Goal: Task Accomplishment & Management: Use online tool/utility

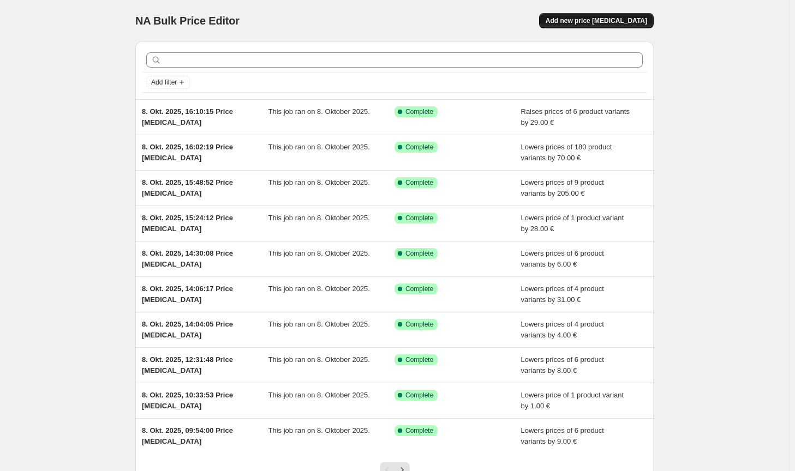
click at [638, 25] on button "Add new price [MEDICAL_DATA]" at bounding box center [596, 20] width 115 height 15
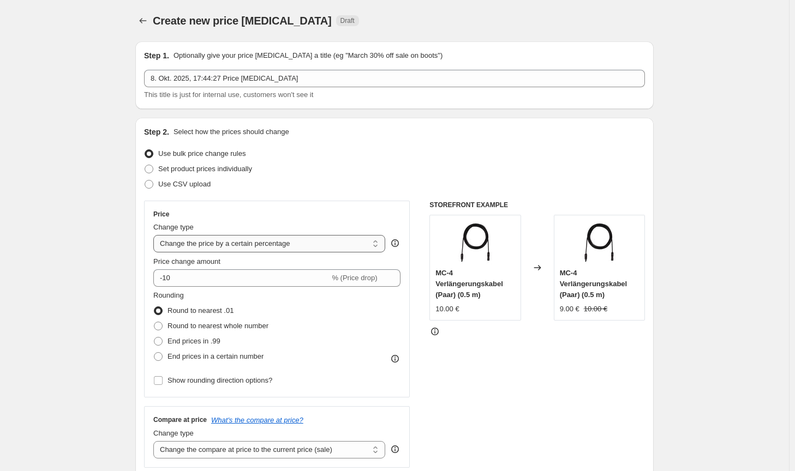
click at [339, 250] on select "Change the price to a certain amount Change the price by a certain amount Chang…" at bounding box center [269, 243] width 232 height 17
select select "by"
click at [155, 235] on select "Change the price to a certain amount Change the price by a certain amount Chang…" at bounding box center [269, 243] width 232 height 17
type input "-10.00"
click at [214, 328] on span "Round to nearest whole number" at bounding box center [217, 326] width 101 height 8
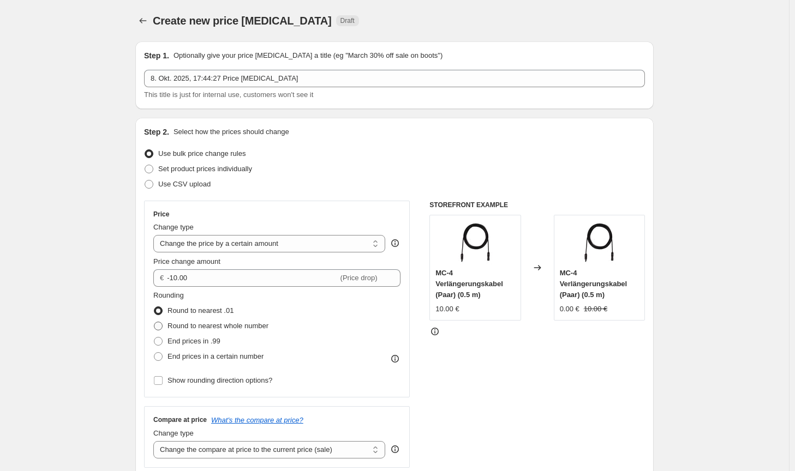
click at [154, 322] on input "Round to nearest whole number" at bounding box center [154, 322] width 1 height 1
radio input "true"
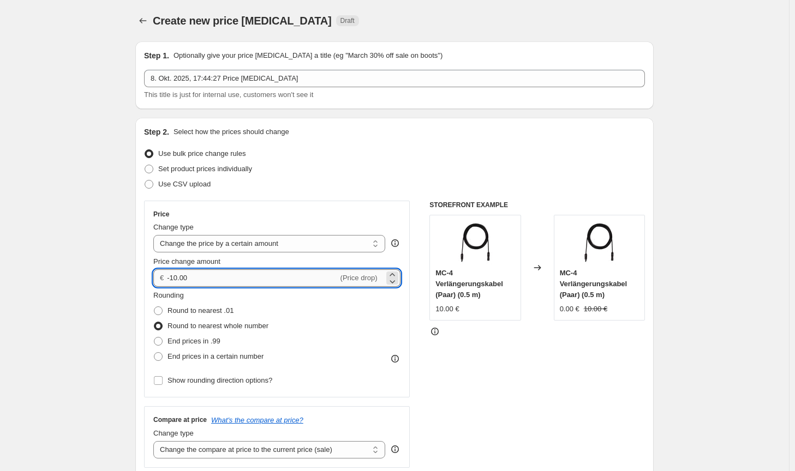
click at [177, 277] on input "-10.00" at bounding box center [252, 277] width 171 height 17
click at [176, 277] on input "-10.00" at bounding box center [252, 277] width 171 height 17
click at [175, 277] on input "-10.00" at bounding box center [252, 277] width 171 height 17
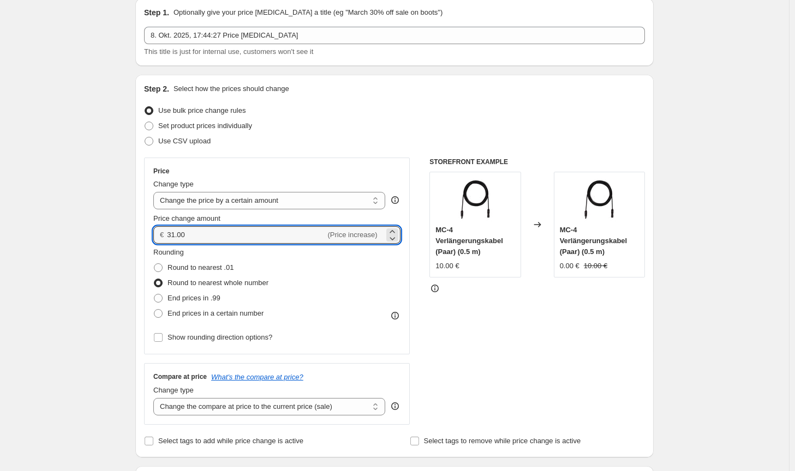
scroll to position [55, 0]
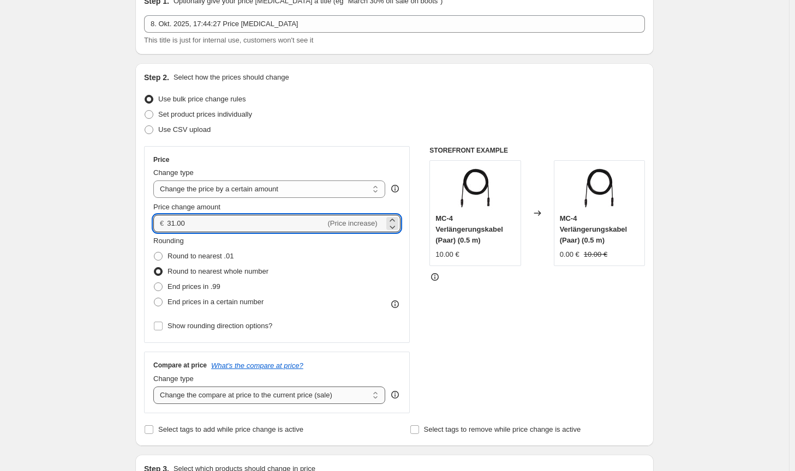
type input "31.00"
click at [278, 388] on select "Change the compare at price to the current price (sale) Change the compare at p…" at bounding box center [269, 395] width 232 height 17
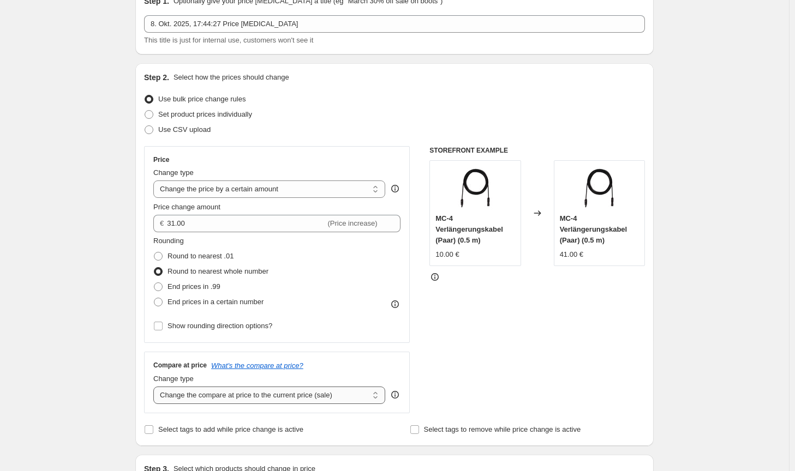
select select "no_change"
click at [155, 387] on select "Change the compare at price to the current price (sale) Change the compare at p…" at bounding box center [269, 395] width 232 height 17
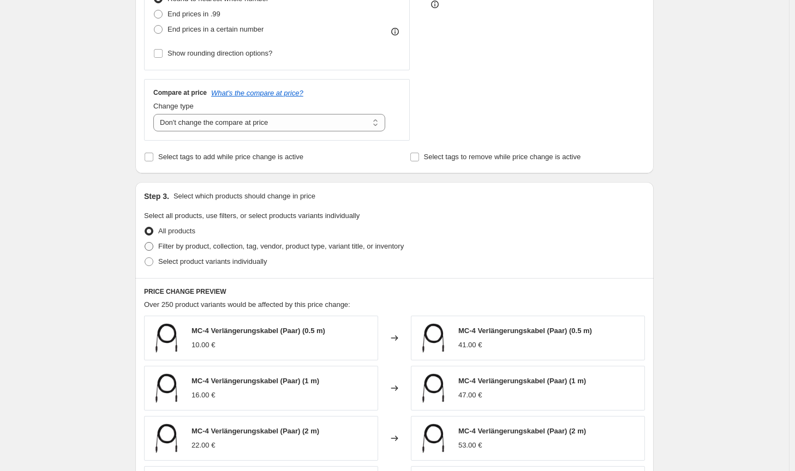
click at [347, 249] on span "Filter by product, collection, tag, vendor, product type, variant title, or inv…" at bounding box center [280, 246] width 245 height 8
click at [145, 243] on input "Filter by product, collection, tag, vendor, product type, variant title, or inv…" at bounding box center [145, 242] width 1 height 1
radio input "true"
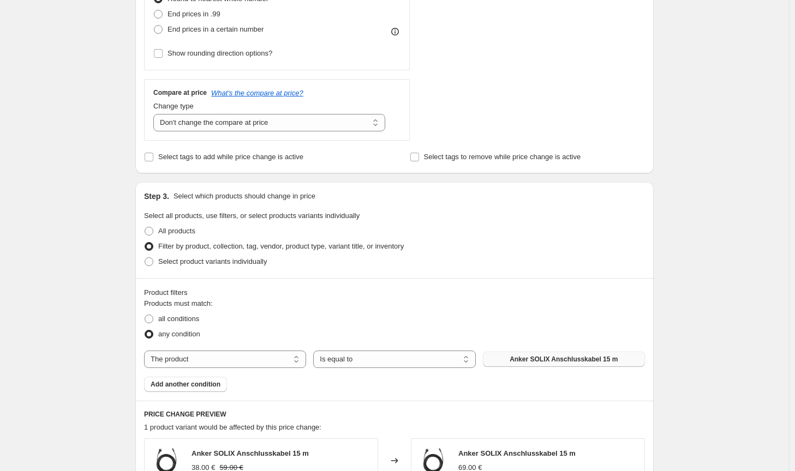
click at [530, 360] on span "Anker SOLIX Anschlusskabel 15 m" at bounding box center [563, 359] width 108 height 9
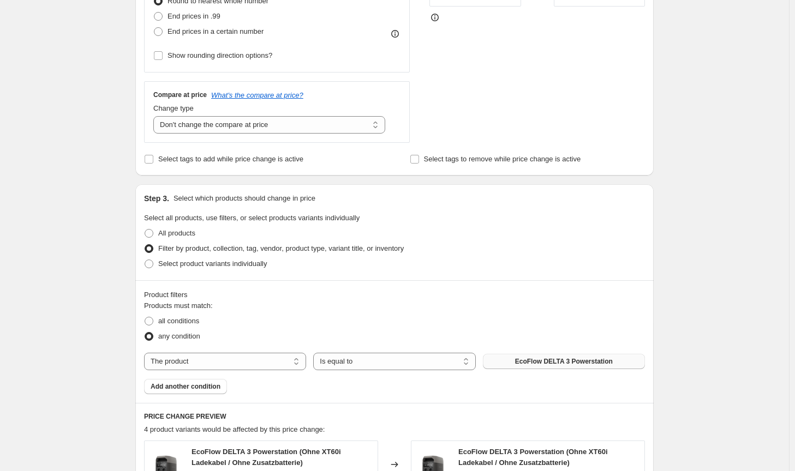
scroll to position [236, 0]
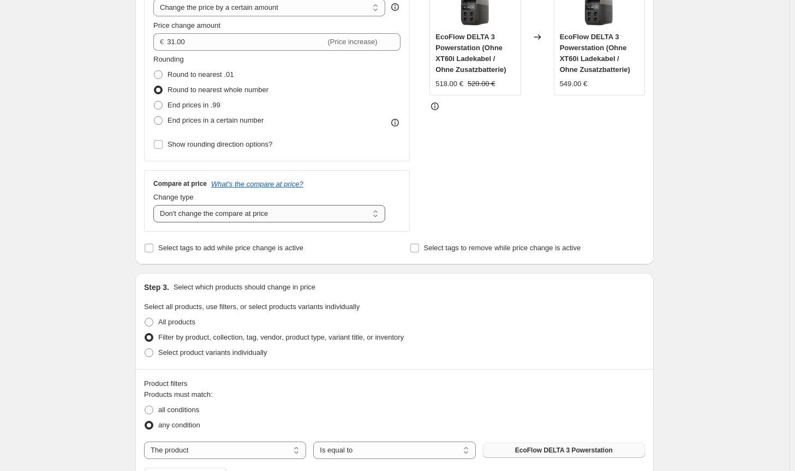
click at [299, 217] on select "Change the compare at price to the current price (sale) Change the compare at p…" at bounding box center [269, 213] width 232 height 17
click at [700, 357] on div "Create new price [MEDICAL_DATA]. This page is ready Create new price [MEDICAL_D…" at bounding box center [394, 363] width 789 height 1199
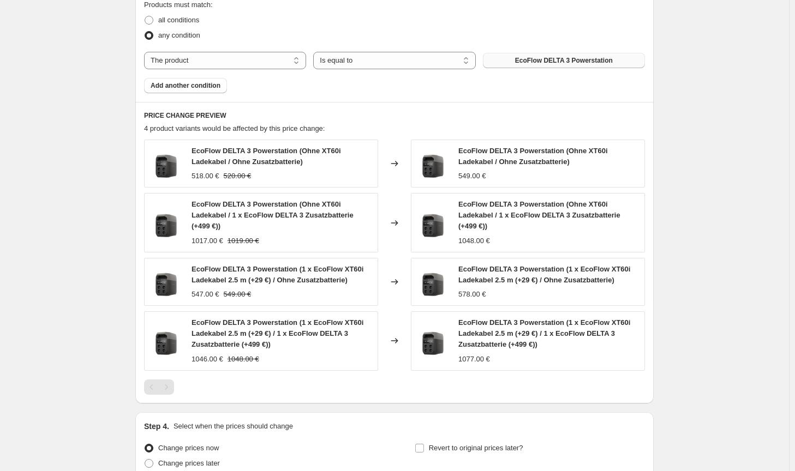
scroll to position [727, 0]
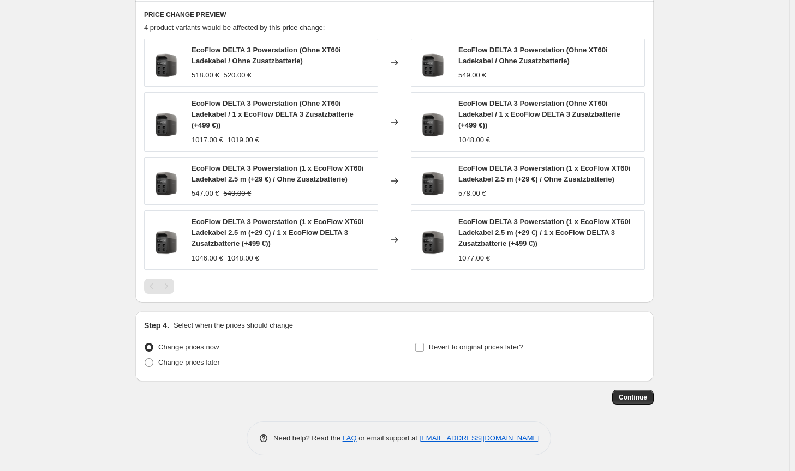
click at [625, 403] on button "Continue" at bounding box center [632, 397] width 41 height 15
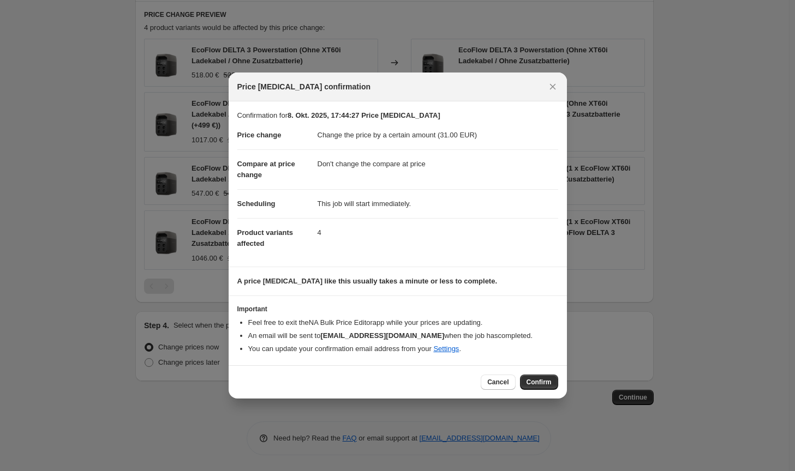
click at [530, 382] on span "Confirm" at bounding box center [538, 382] width 25 height 9
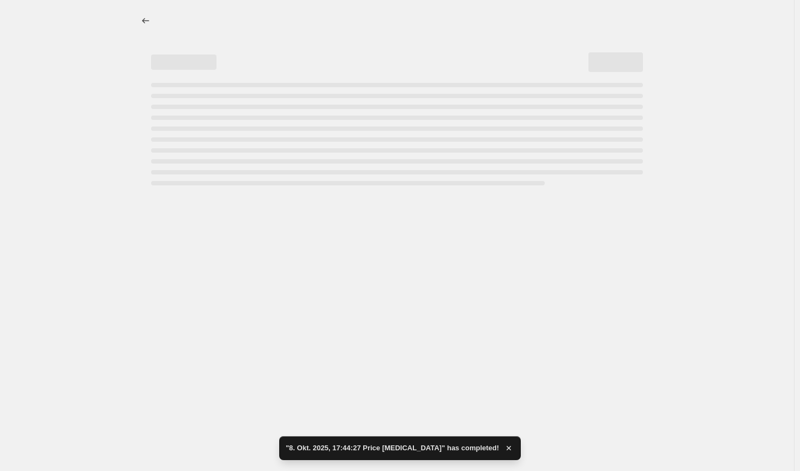
select select "by"
select select "no_change"
